Goal: Information Seeking & Learning: Learn about a topic

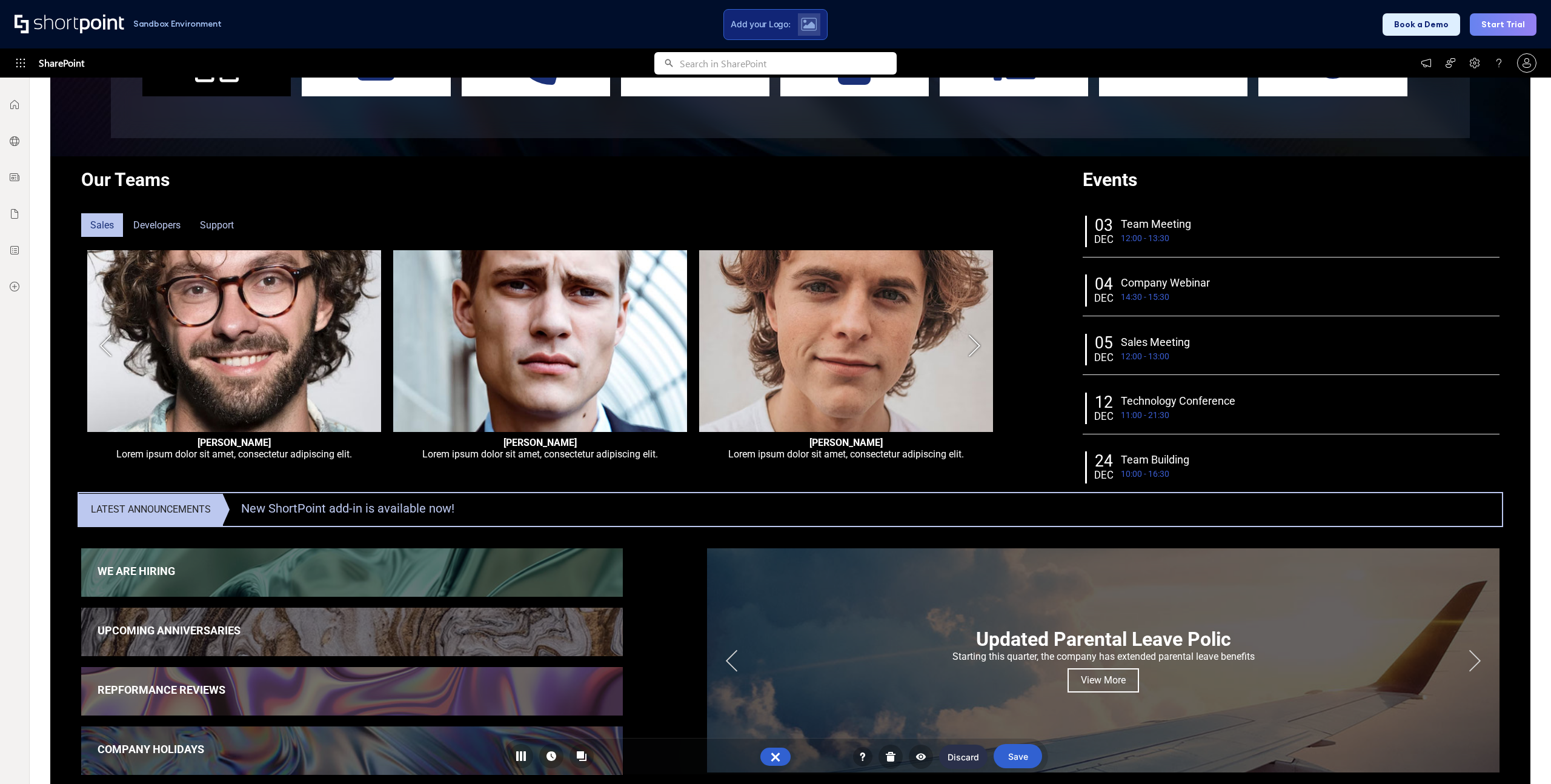
scroll to position [358, 0]
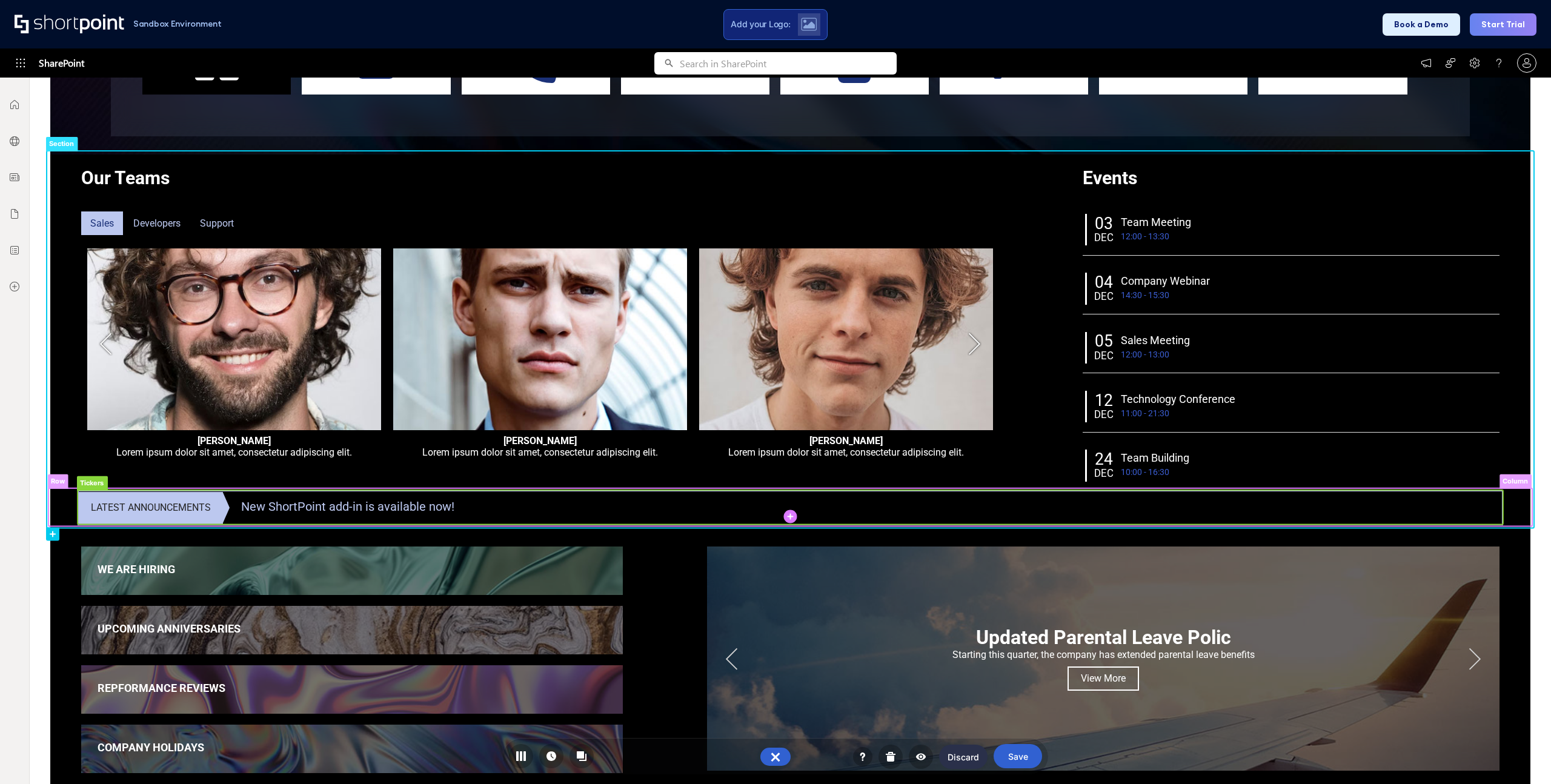
click at [336, 509] on rect at bounding box center [790, 507] width 1426 height 35
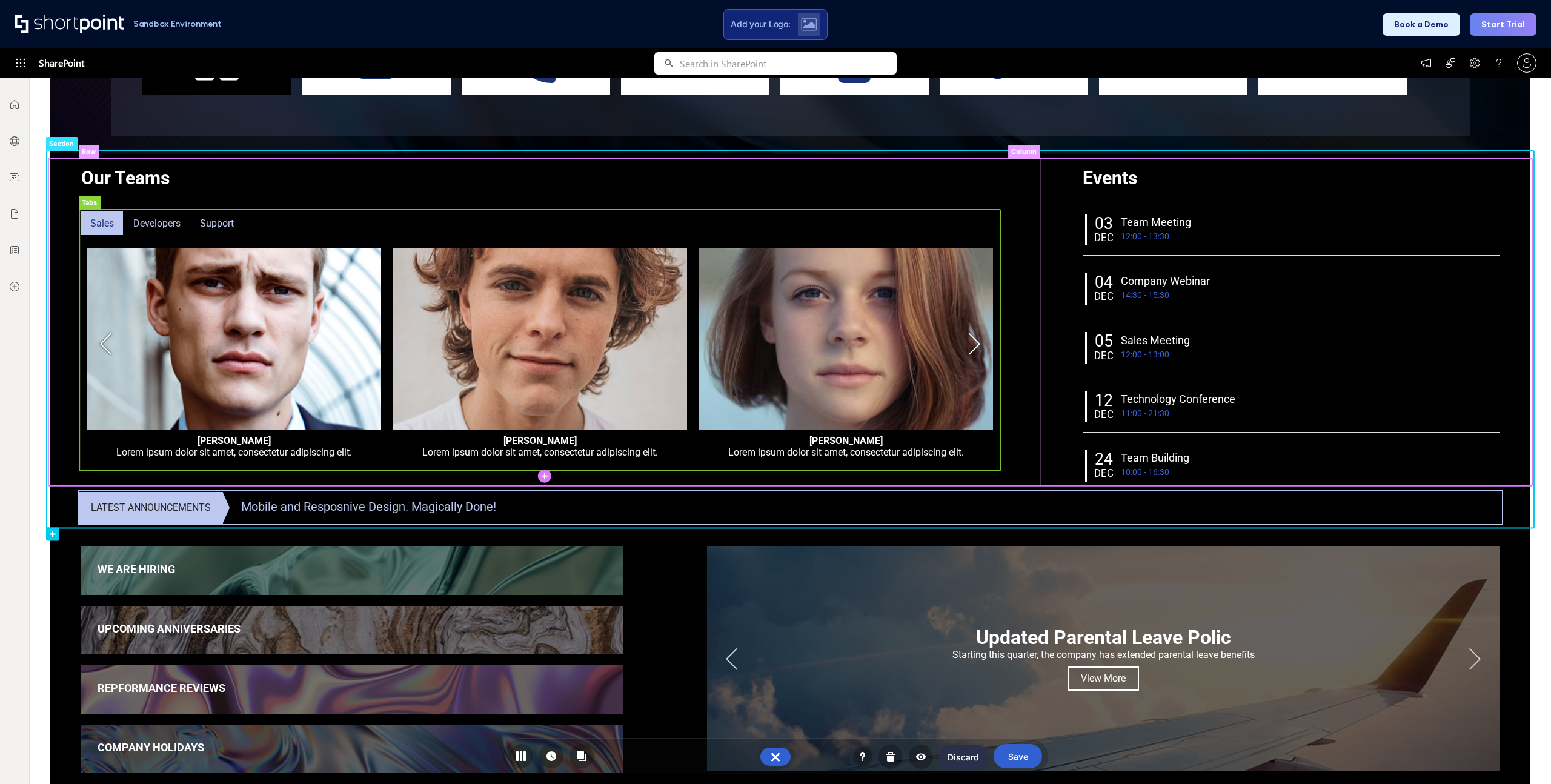
click at [165, 224] on rect at bounding box center [158, 224] width 72 height 29
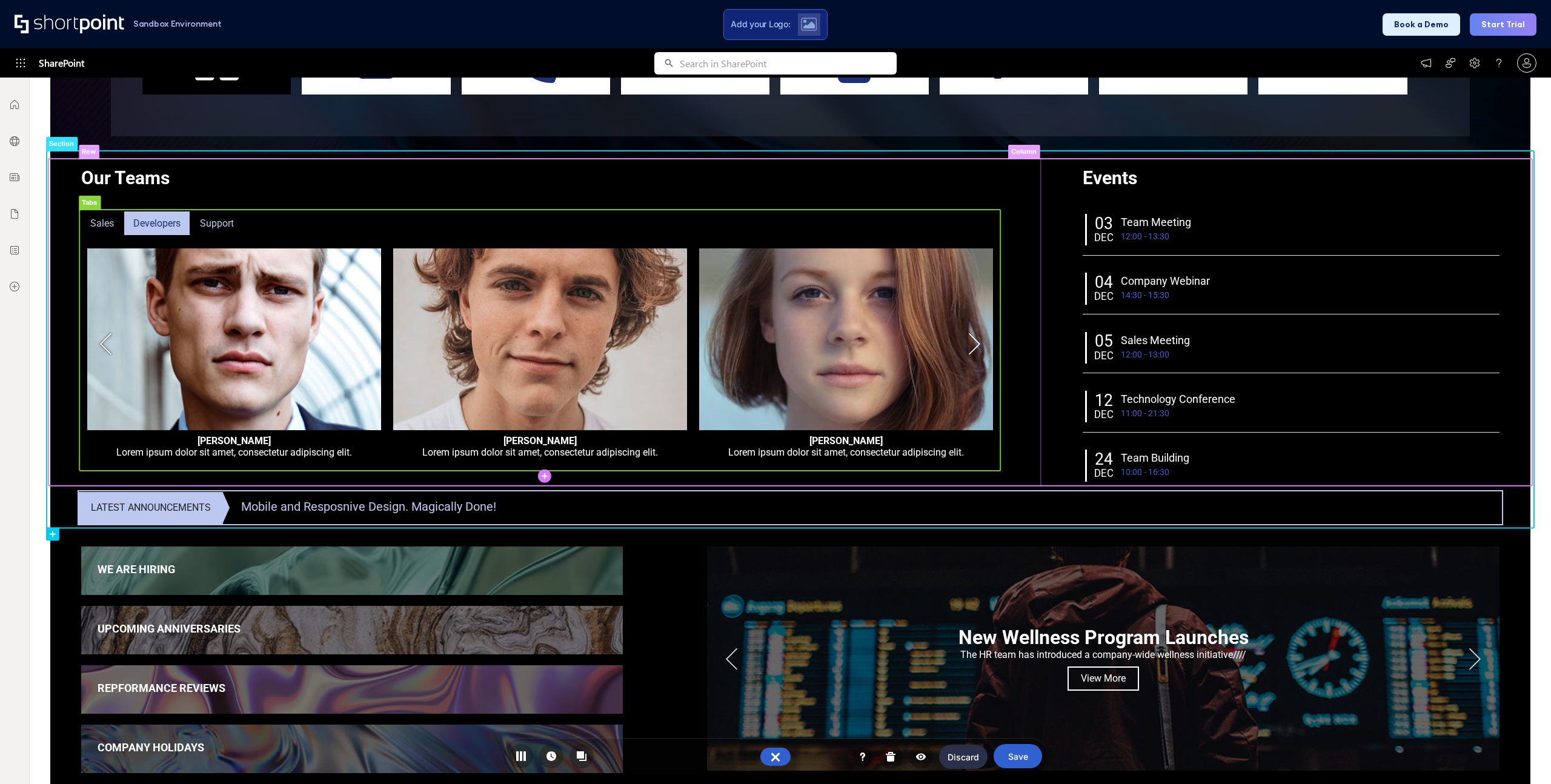
click at [105, 220] on rect at bounding box center [103, 224] width 47 height 29
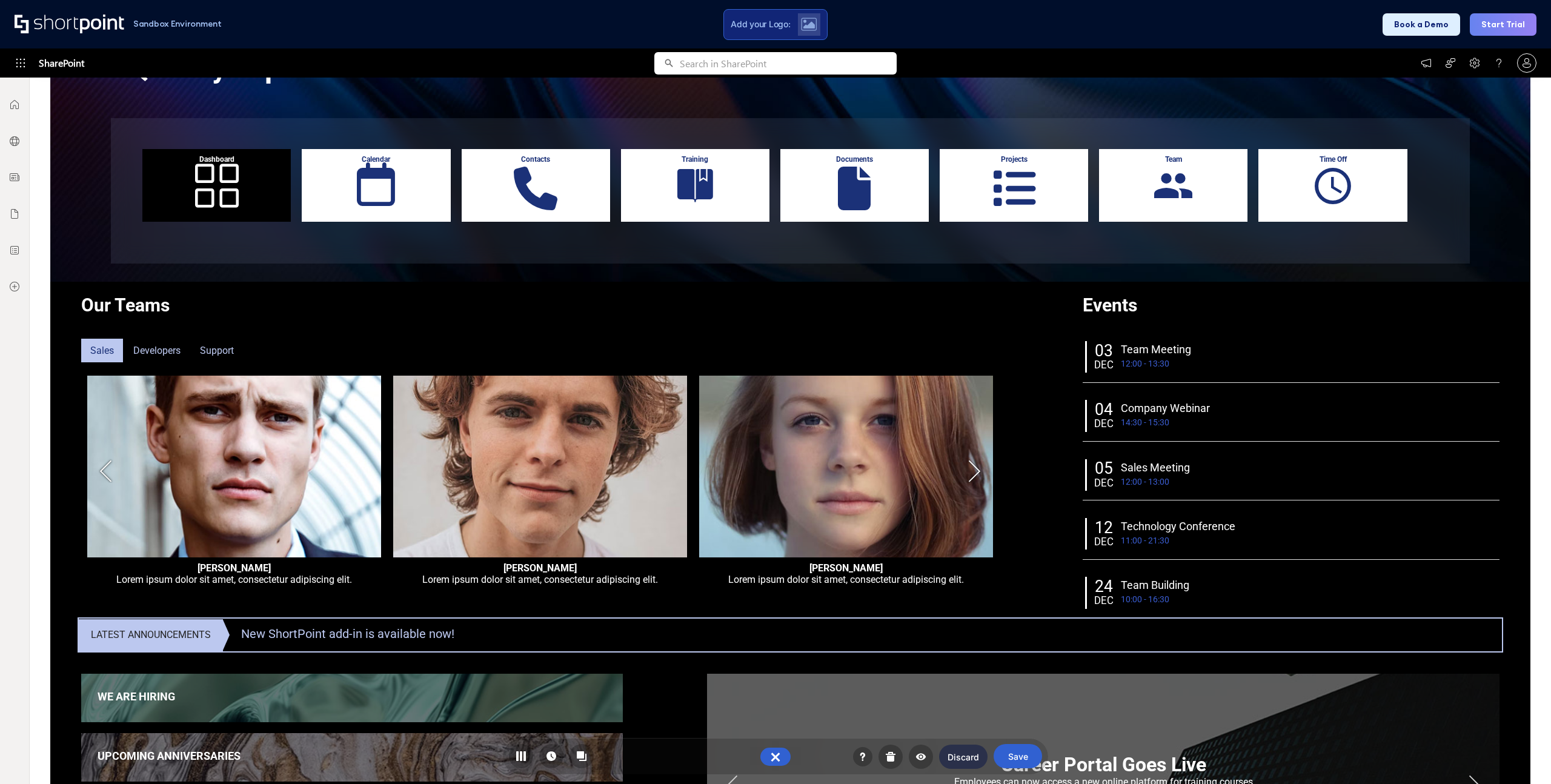
scroll to position [0, 0]
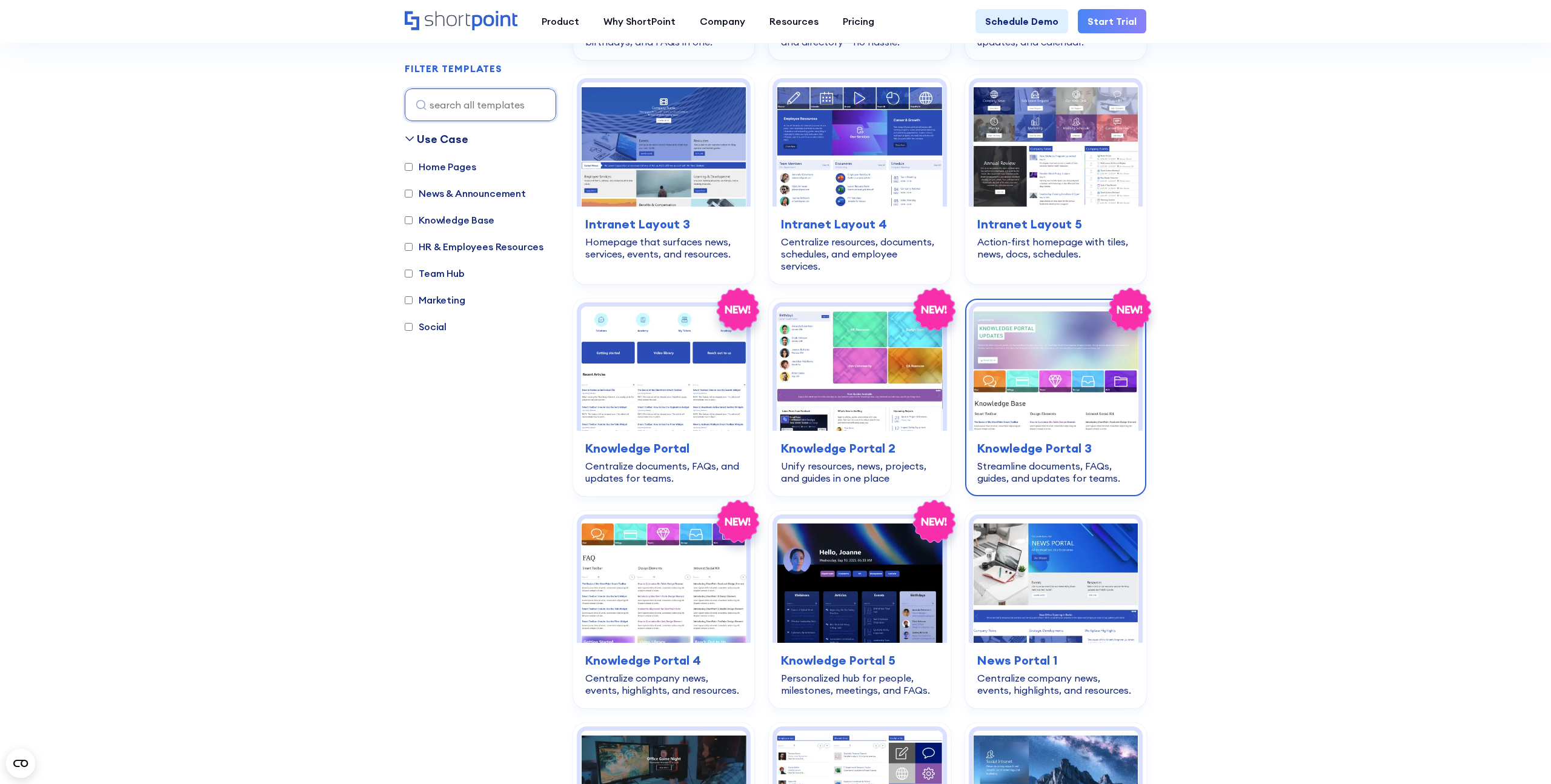
scroll to position [1040, 0]
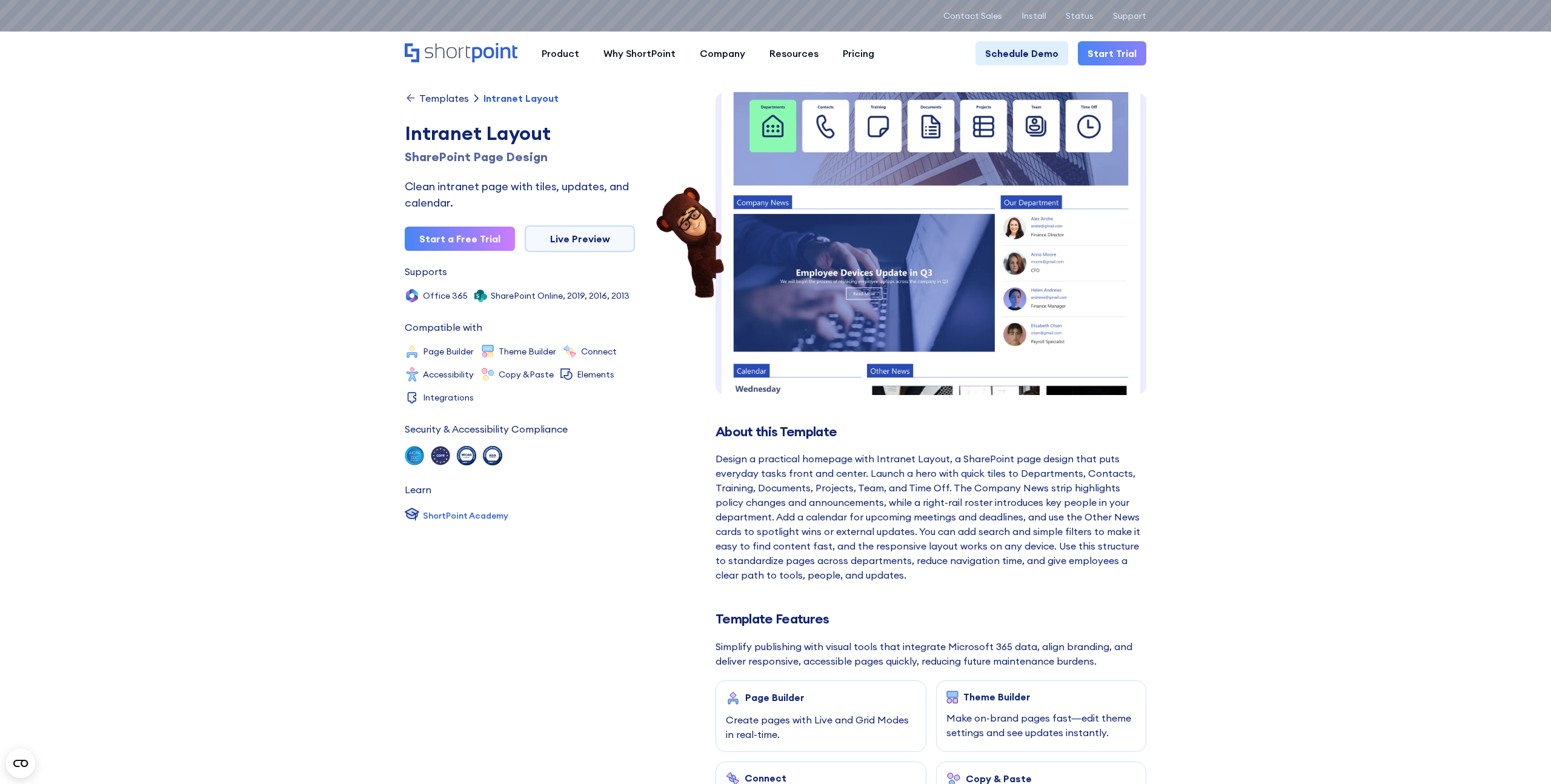
scroll to position [84, 0]
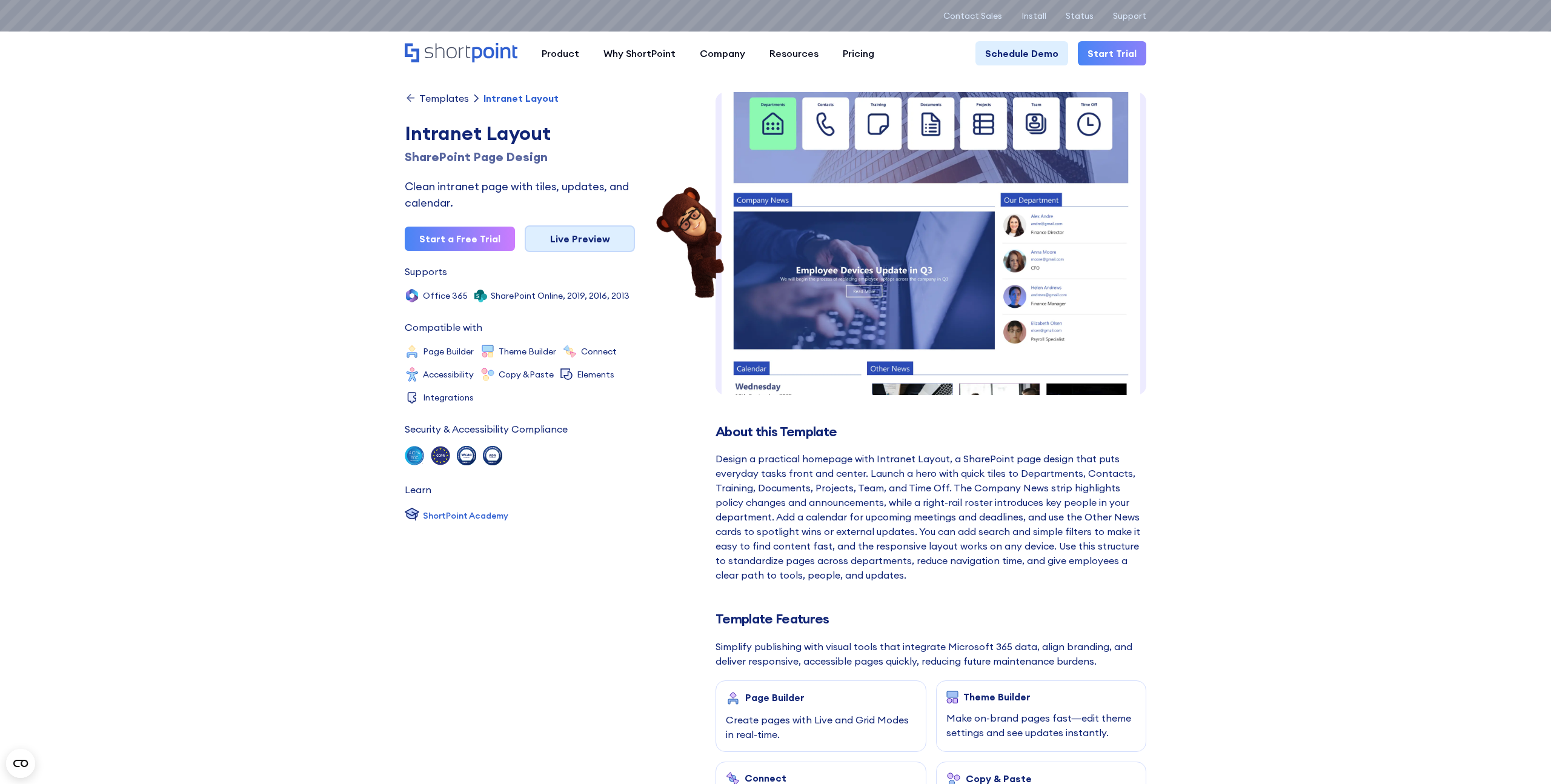
click at [609, 238] on link "Live Preview" at bounding box center [580, 238] width 110 height 26
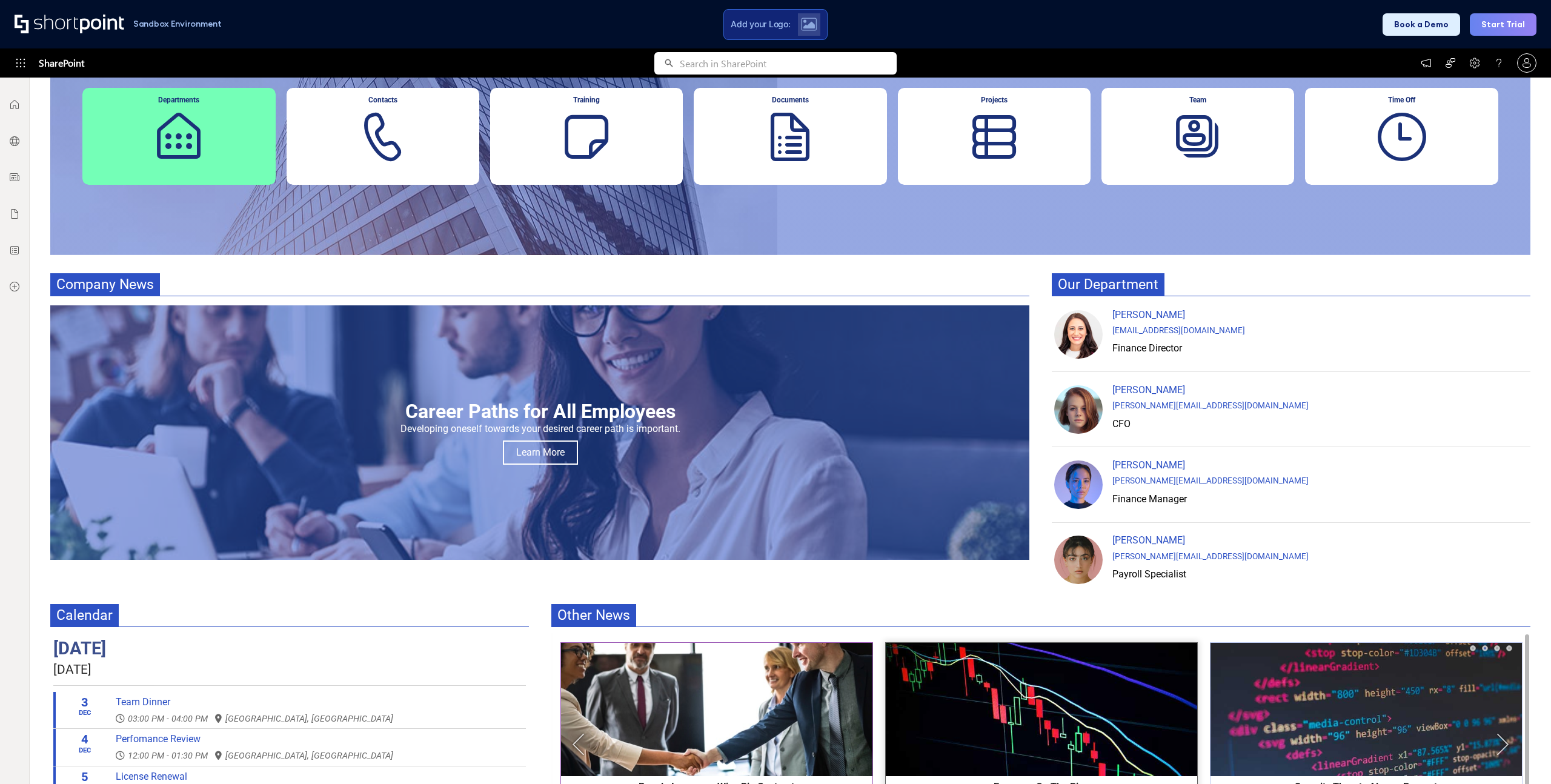
scroll to position [339, 0]
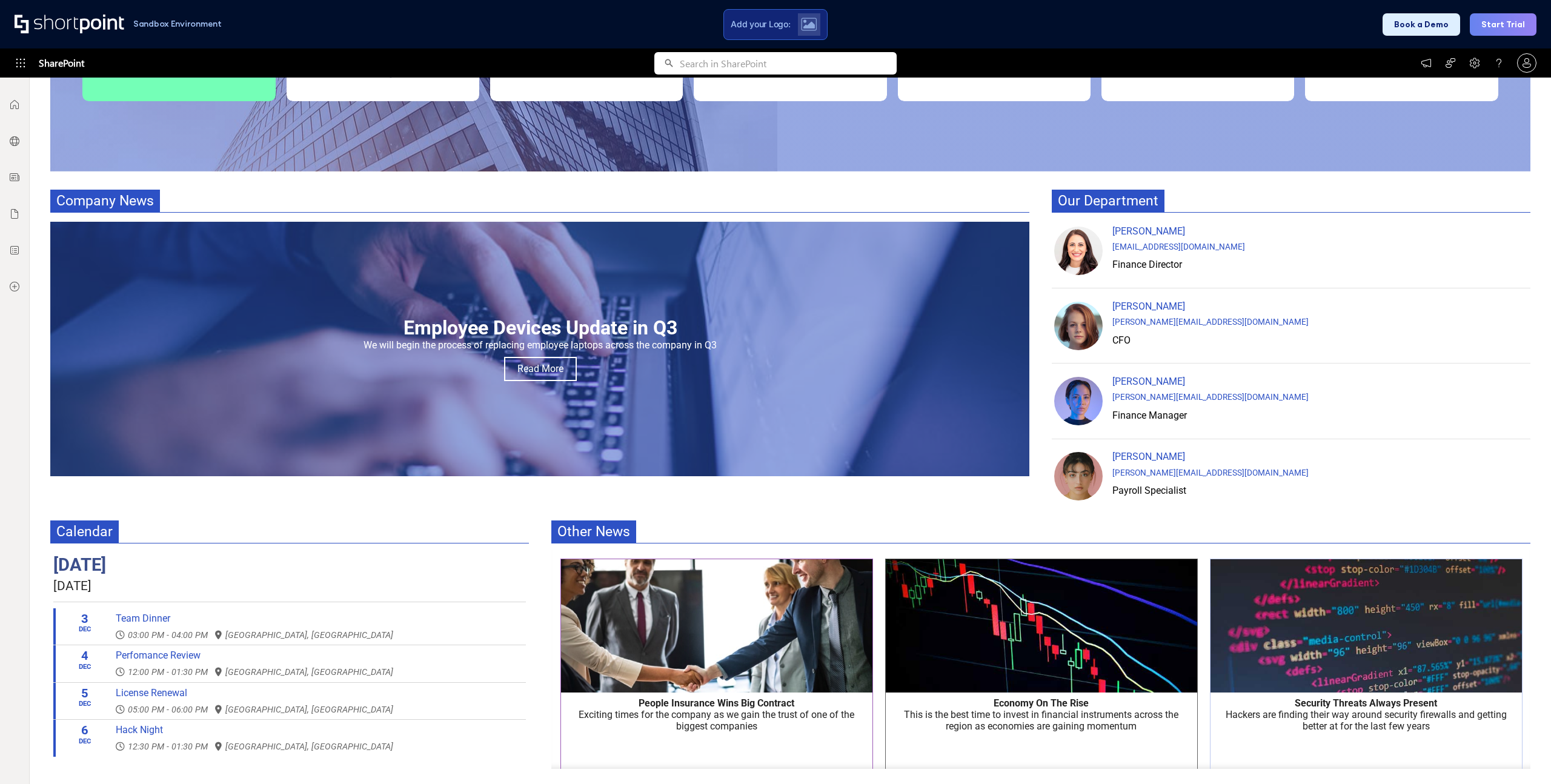
click at [975, 507] on div "Company News Previous Employee Devices Update in Q3 We will begin the process o…" at bounding box center [790, 352] width 1480 height 325
